Goal: Navigation & Orientation: Understand site structure

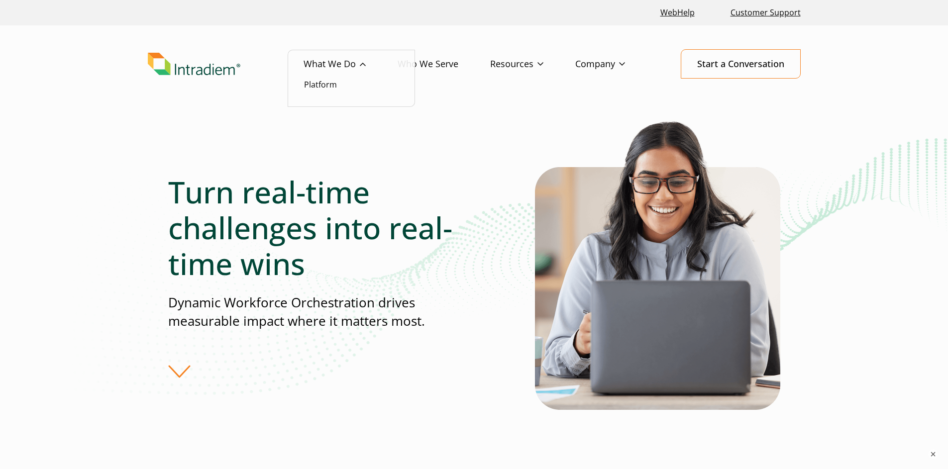
click at [367, 62] on link "What We Do" at bounding box center [351, 64] width 94 height 29
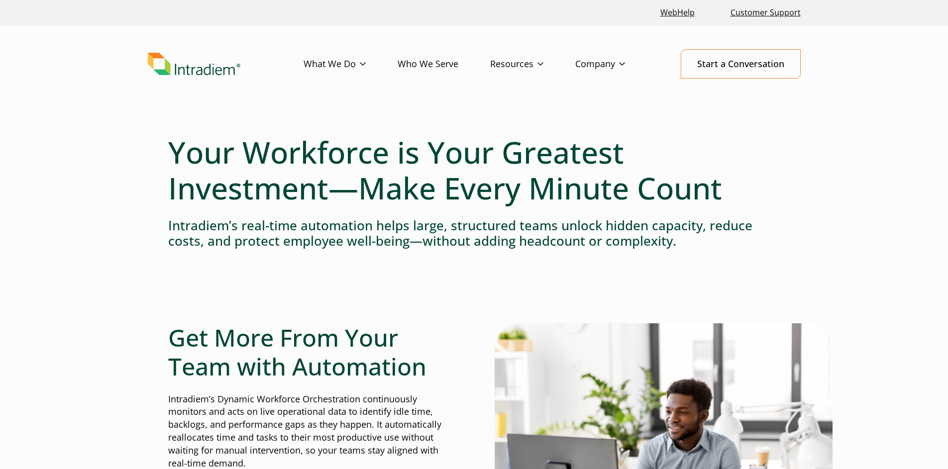
click at [442, 67] on link "Who We Serve" at bounding box center [444, 64] width 93 height 29
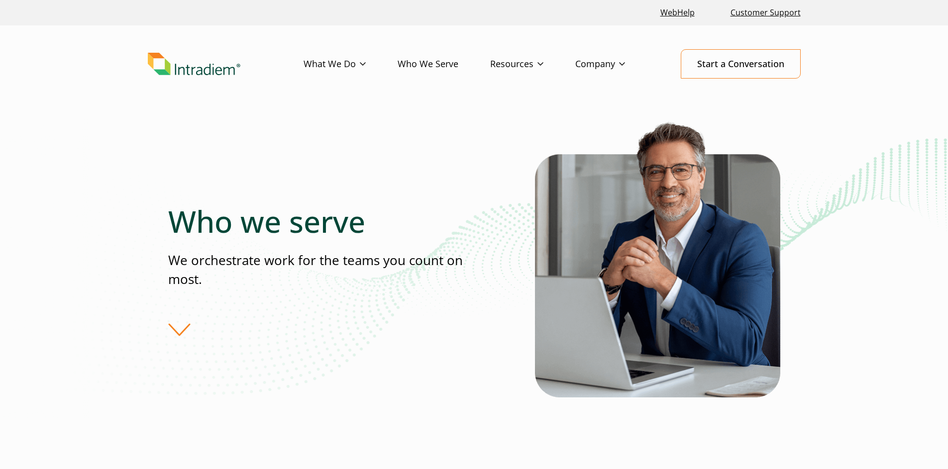
click at [186, 327] on div "Who we serve We orchestrate work for the teams you count on most." at bounding box center [351, 270] width 367 height 133
click at [177, 332] on div "Who we serve We orchestrate work for the teams you count on most." at bounding box center [351, 270] width 367 height 133
